Goal: Task Accomplishment & Management: Use online tool/utility

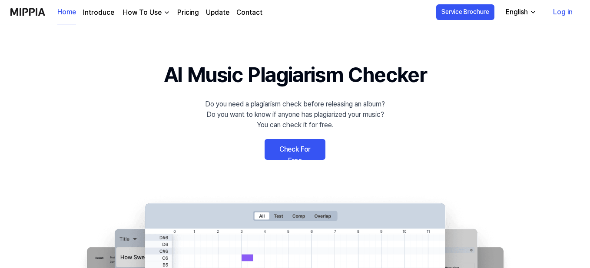
click at [286, 153] on link "Check For Free" at bounding box center [295, 149] width 61 height 21
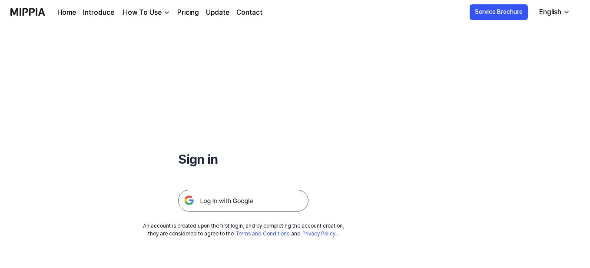
click at [216, 197] on img at bounding box center [243, 201] width 130 height 22
click at [237, 197] on img at bounding box center [243, 201] width 130 height 22
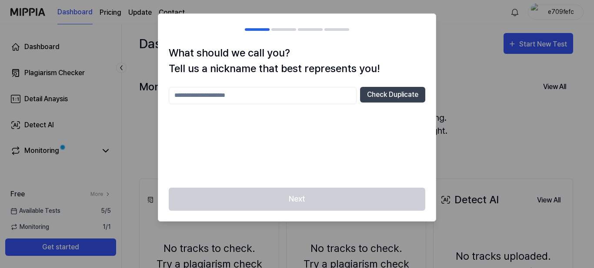
click at [304, 202] on div "Next" at bounding box center [296, 204] width 277 height 33
click at [244, 101] on input "text" at bounding box center [263, 95] width 188 height 17
type input "******"
click at [384, 96] on button "Check Duplicate" at bounding box center [392, 95] width 65 height 16
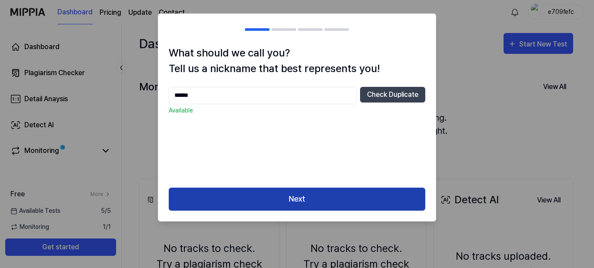
click at [294, 202] on button "Next" at bounding box center [297, 199] width 256 height 23
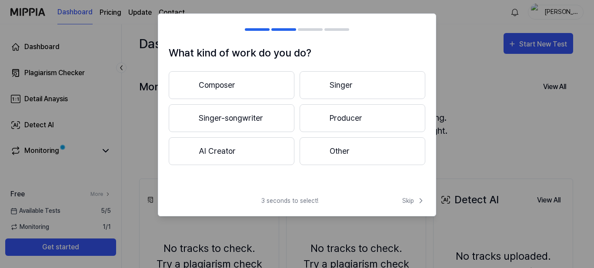
click at [243, 155] on button "AI Creator" at bounding box center [232, 151] width 126 height 28
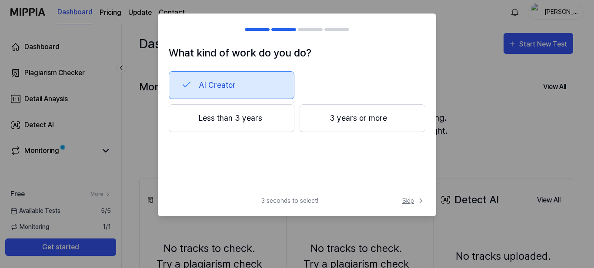
click at [412, 203] on span "Skip" at bounding box center [413, 200] width 23 height 9
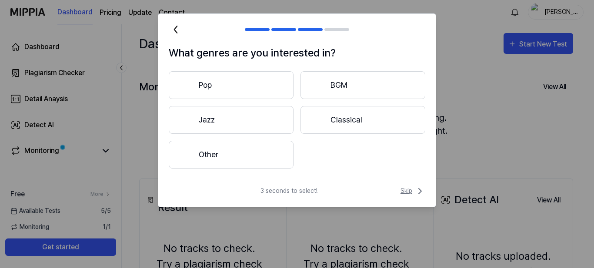
click at [406, 191] on span "Skip" at bounding box center [412, 191] width 25 height 10
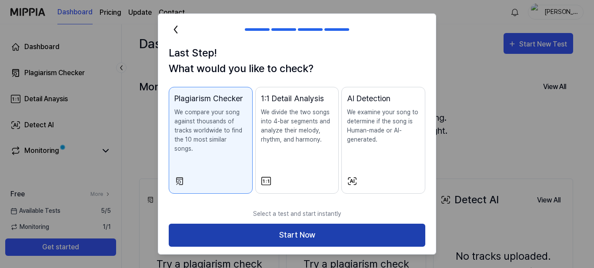
click at [348, 230] on button "Start Now" at bounding box center [297, 235] width 256 height 23
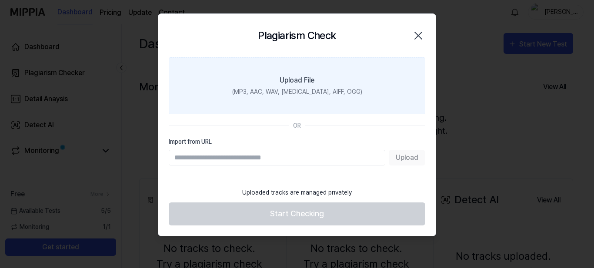
click at [301, 83] on div "Upload File" at bounding box center [296, 80] width 35 height 10
click at [0, 0] on input "Upload File (MP3, AAC, WAV, FLAC, AIFF, OGG)" at bounding box center [0, 0] width 0 height 0
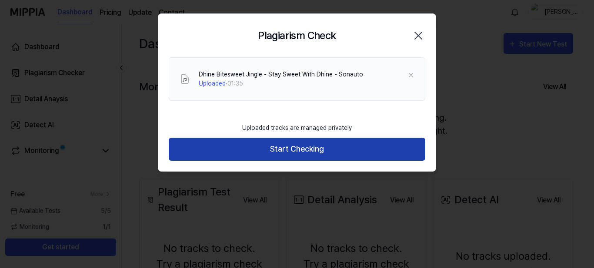
click at [280, 151] on button "Start Checking" at bounding box center [297, 149] width 256 height 23
